Goal: Feedback & Contribution: Contribute content

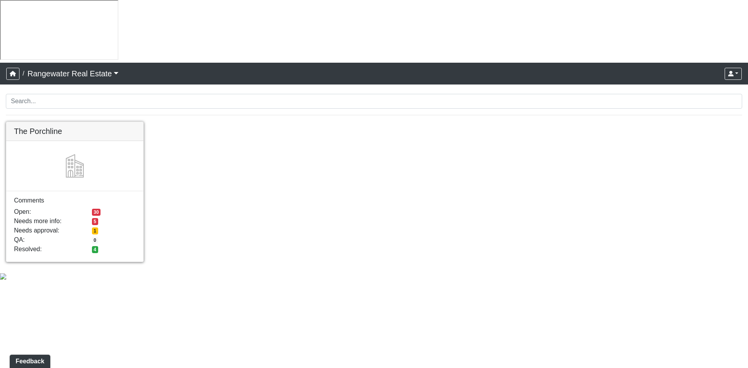
click at [104, 122] on link at bounding box center [74, 122] width 137 height 0
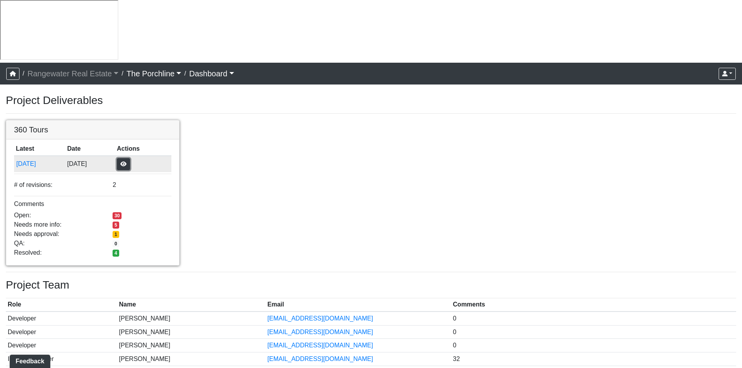
click at [130, 158] on button "button" at bounding box center [123, 164] width 13 height 12
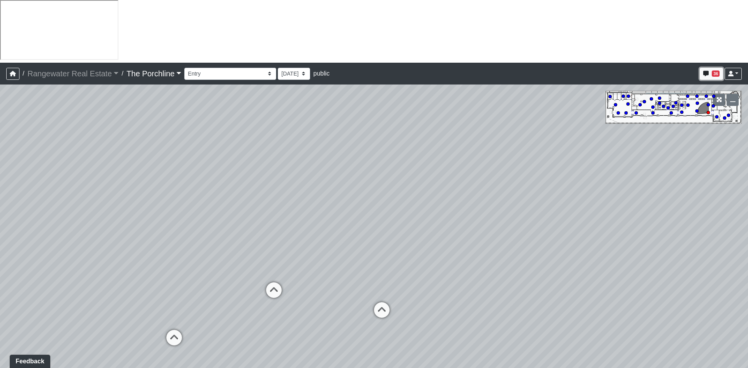
click at [708, 71] on icon "button" at bounding box center [705, 73] width 5 height 5
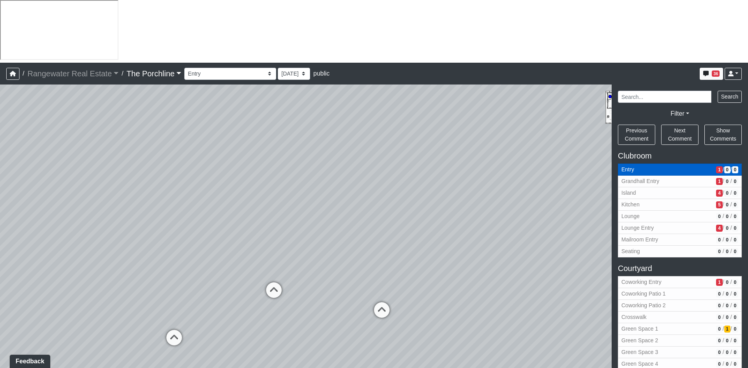
click at [633, 166] on span "Entry" at bounding box center [667, 170] width 92 height 8
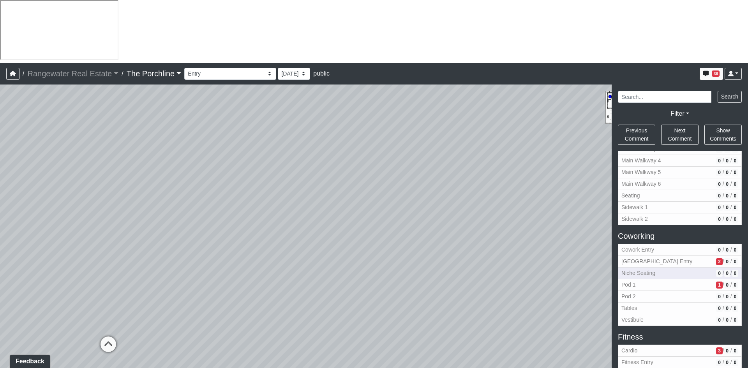
scroll to position [273, 0]
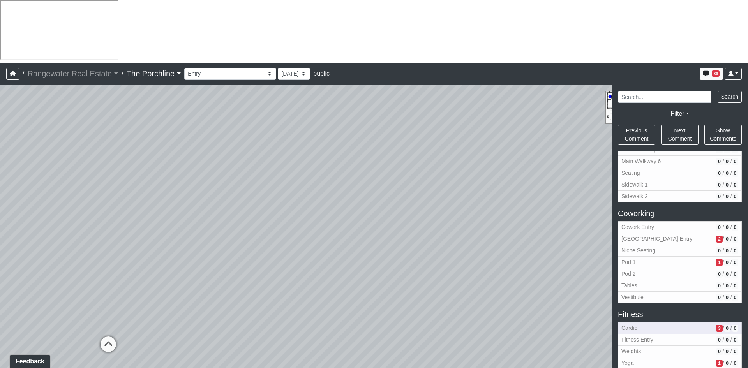
click at [630, 322] on button "Cardio 3 / 0 / 0" at bounding box center [680, 328] width 124 height 12
drag, startPoint x: 369, startPoint y: 207, endPoint x: 182, endPoint y: 187, distance: 188.4
click at [182, 186] on div "Loading... Seating Loading... Mailroom Entry Loading... Lounge Entry Loading...…" at bounding box center [374, 258] width 748 height 346
drag, startPoint x: 203, startPoint y: 208, endPoint x: 196, endPoint y: 208, distance: 7.1
click at [136, 206] on div "Loading... Seating Loading... Mailroom Entry Loading... Lounge Entry Loading...…" at bounding box center [374, 258] width 748 height 346
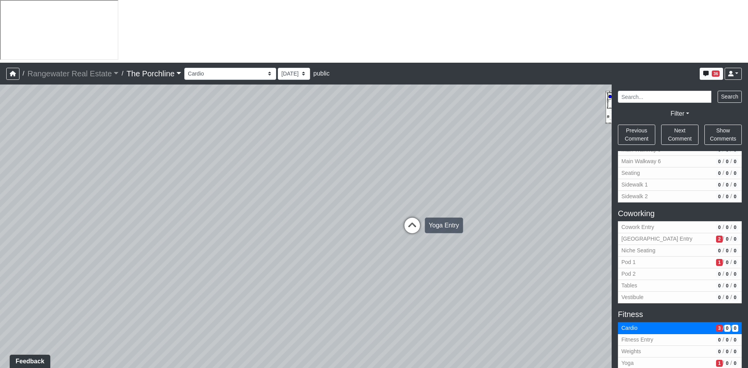
click at [415, 218] on icon at bounding box center [411, 229] width 23 height 23
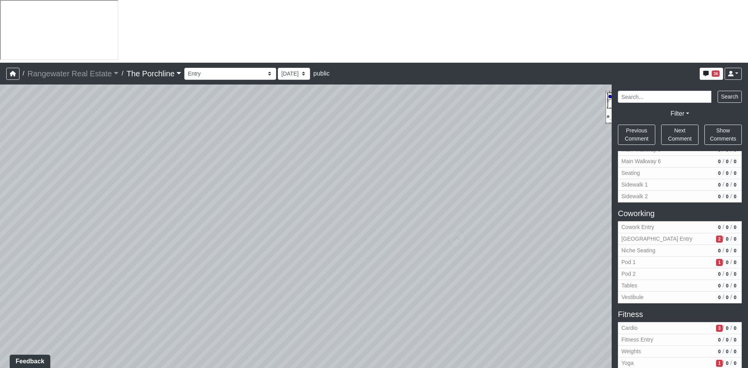
select select "jDJo23WLroFX1iCLFN9NXM"
drag, startPoint x: 397, startPoint y: 131, endPoint x: 339, endPoint y: 170, distance: 70.0
click at [339, 170] on div "Loading... Seating Loading... Mailroom Entry Loading... Lounge Entry Loading...…" at bounding box center [374, 258] width 748 height 346
click at [446, 210] on span "Add comment" at bounding box center [464, 206] width 39 height 7
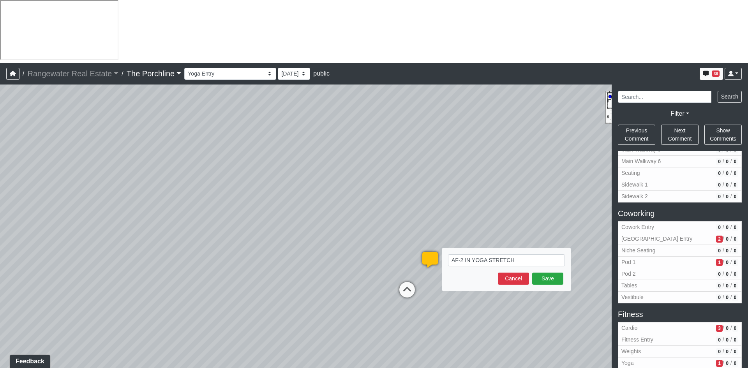
drag, startPoint x: 464, startPoint y: 196, endPoint x: 488, endPoint y: 199, distance: 24.3
click at [464, 254] on textarea "AF-2 IN YOGA STRETCH" at bounding box center [506, 260] width 117 height 12
type textarea "AF-2 FLOORING IN YOGA STRETCH"
click at [557, 273] on button "Save" at bounding box center [547, 279] width 31 height 12
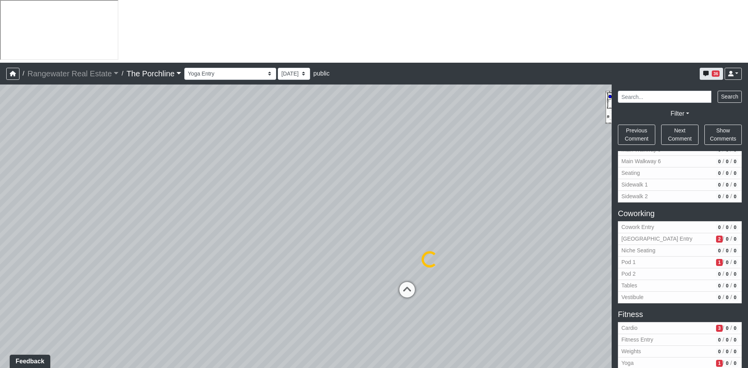
select select "jDJo23WLroFX1iCLFN9NXM"
